Goal: Transaction & Acquisition: Book appointment/travel/reservation

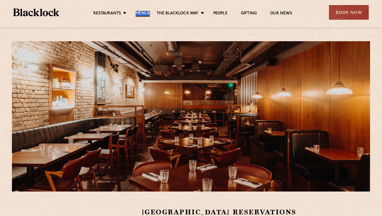
click at [0, 0] on div "Restaurants Soho City Shoreditch Covent Garden Canary Wharf Manchester Birmingh…" at bounding box center [191, 14] width 382 height 28
click at [348, 9] on div "Book Now" at bounding box center [349, 12] width 40 height 15
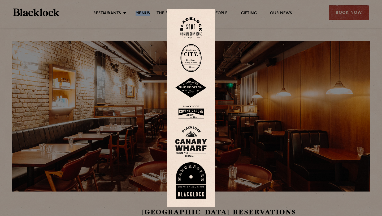
click at [196, 56] on img at bounding box center [191, 58] width 21 height 28
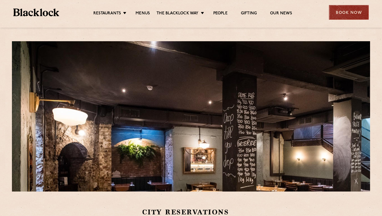
click at [343, 16] on div "Book Now" at bounding box center [349, 12] width 40 height 15
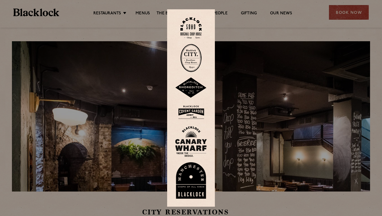
click at [192, 32] on img at bounding box center [191, 28] width 21 height 22
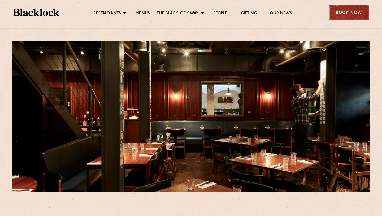
click at [343, 12] on div "Book Now" at bounding box center [349, 12] width 40 height 15
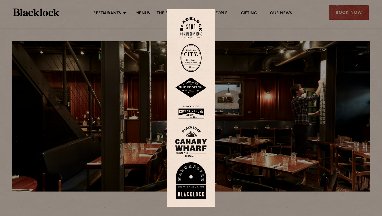
click at [285, 29] on div at bounding box center [191, 108] width 382 height 216
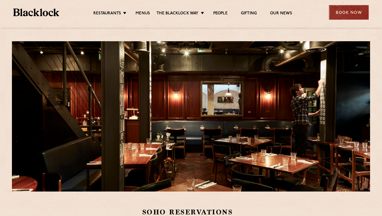
click at [334, 18] on div "Book Now" at bounding box center [349, 12] width 40 height 15
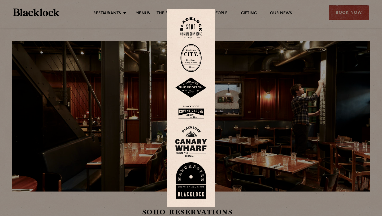
click at [187, 108] on img at bounding box center [191, 111] width 32 height 17
